Goal: Task Accomplishment & Management: Use online tool/utility

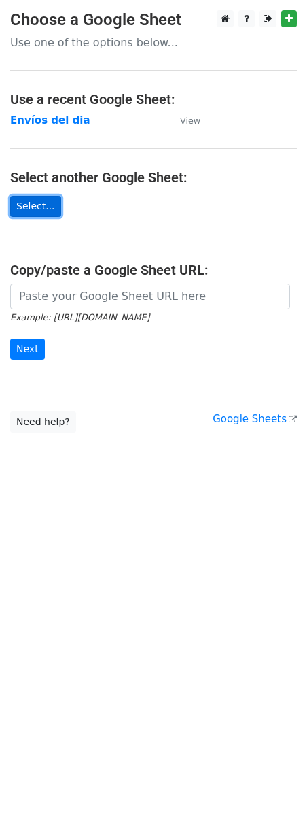
click at [35, 211] on link "Select..." at bounding box center [35, 206] width 51 height 21
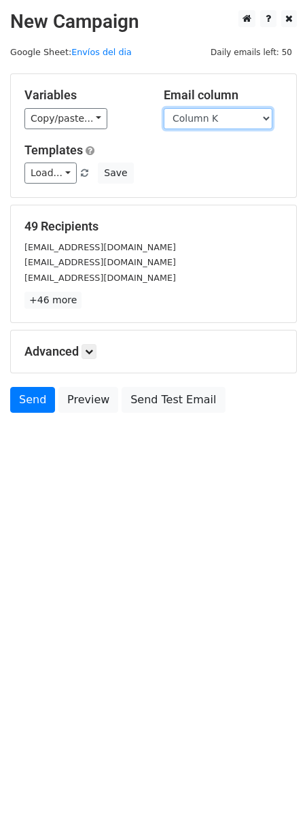
click at [233, 116] on select "Column A Column B Column C Column D Column E Column F Column G Column H Column …" at bounding box center [218, 118] width 109 height 21
click at [164, 108] on select "Column A Column B Column C Column D Column E Column F Column G Column H Column …" at bounding box center [218, 118] width 109 height 21
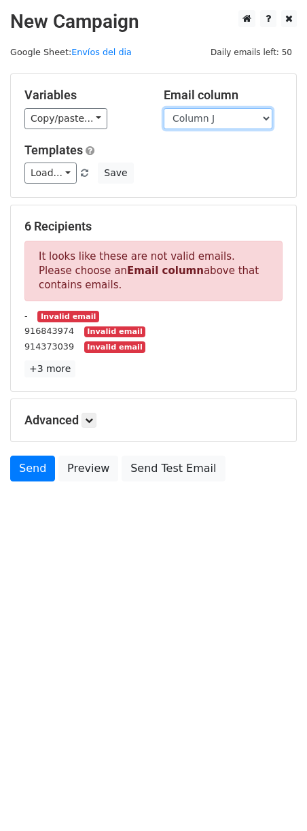
click at [265, 120] on select "Column A Column B Column C Column D Column E Column F Column G Column H Column …" at bounding box center [218, 118] width 109 height 21
select select "Column K"
click at [164, 108] on select "Column A Column B Column C Column D Column E Column F Column G Column H Column …" at bounding box center [218, 118] width 109 height 21
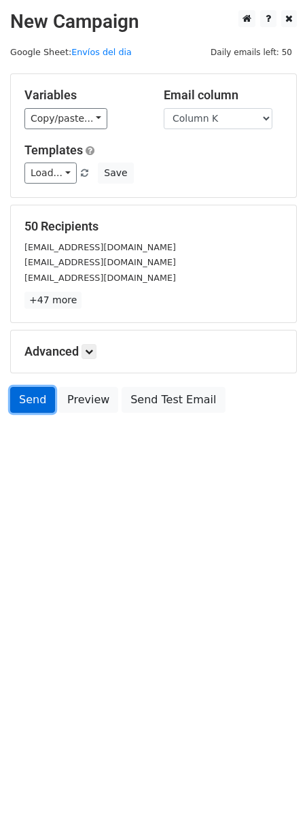
click at [35, 402] on link "Send" at bounding box center [32, 400] width 45 height 26
